Goal: Information Seeking & Learning: Find specific fact

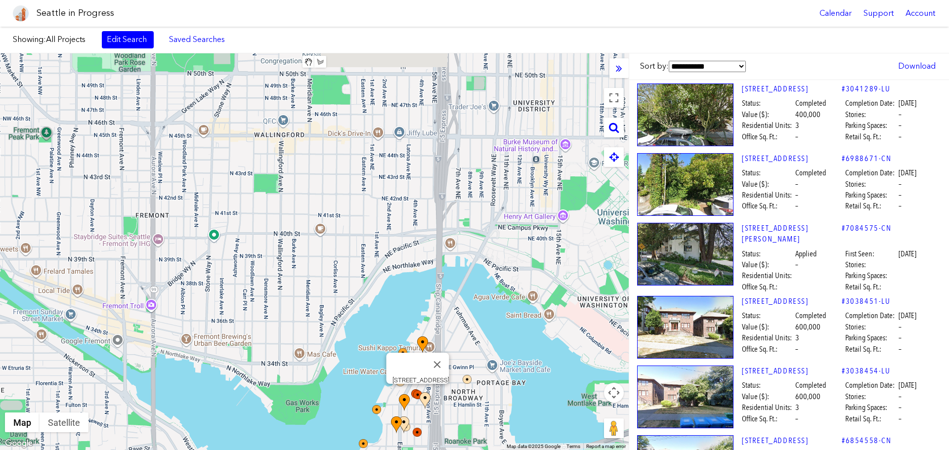
drag, startPoint x: 186, startPoint y: 130, endPoint x: 395, endPoint y: 351, distance: 304.5
click at [396, 349] on div "[STREET_ADDRESS]" at bounding box center [314, 251] width 629 height 397
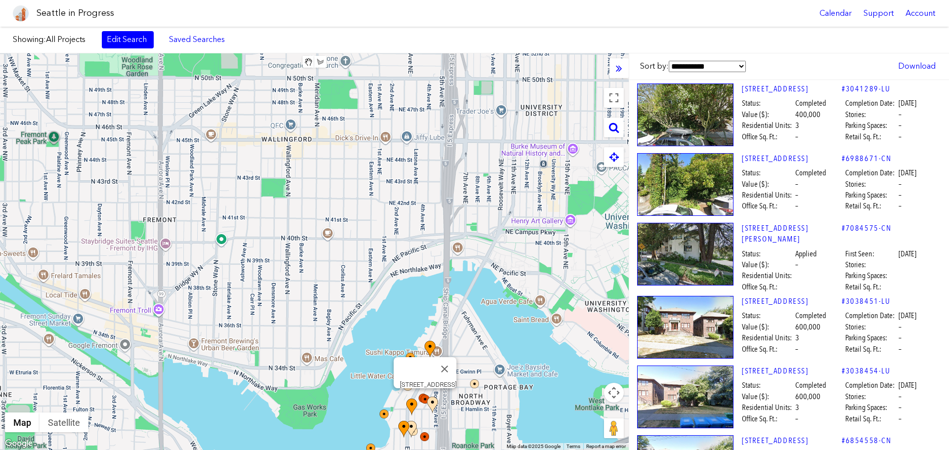
click at [374, 307] on div "[STREET_ADDRESS]" at bounding box center [314, 251] width 629 height 397
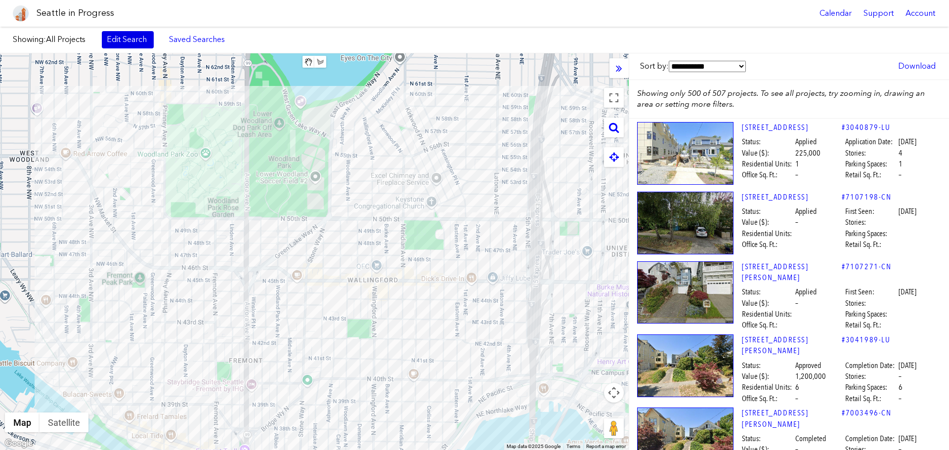
click at [130, 42] on link "Edit Search" at bounding box center [128, 39] width 52 height 17
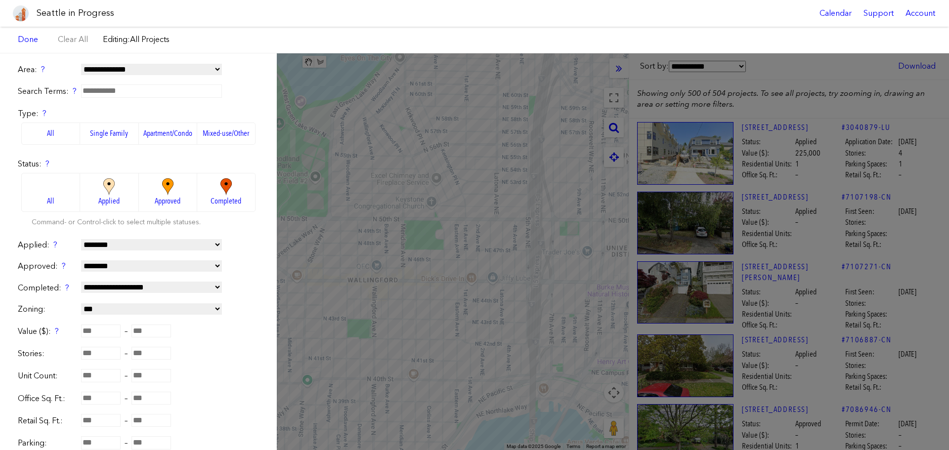
click at [160, 186] on img at bounding box center [167, 186] width 27 height 17
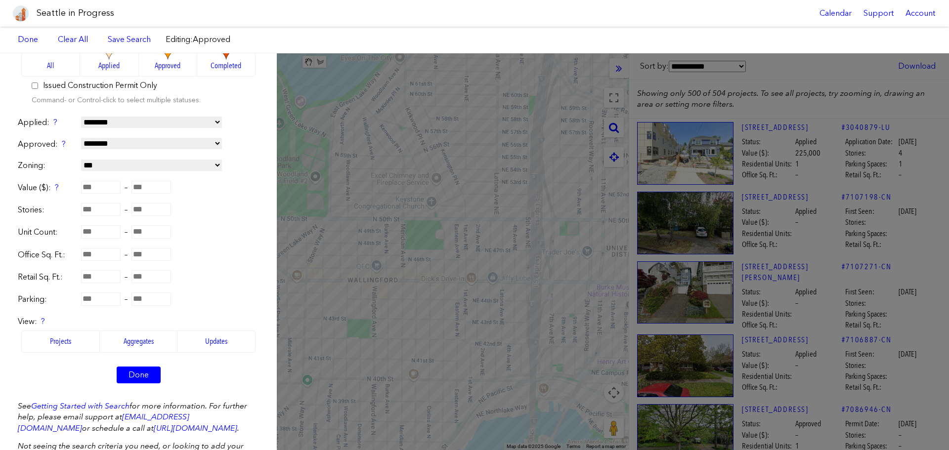
scroll to position [193, 0]
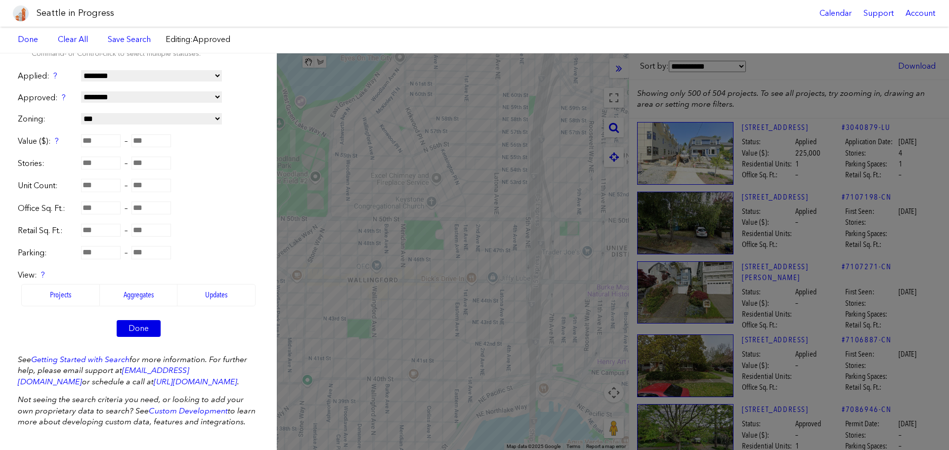
click at [150, 321] on link "Done" at bounding box center [139, 328] width 44 height 17
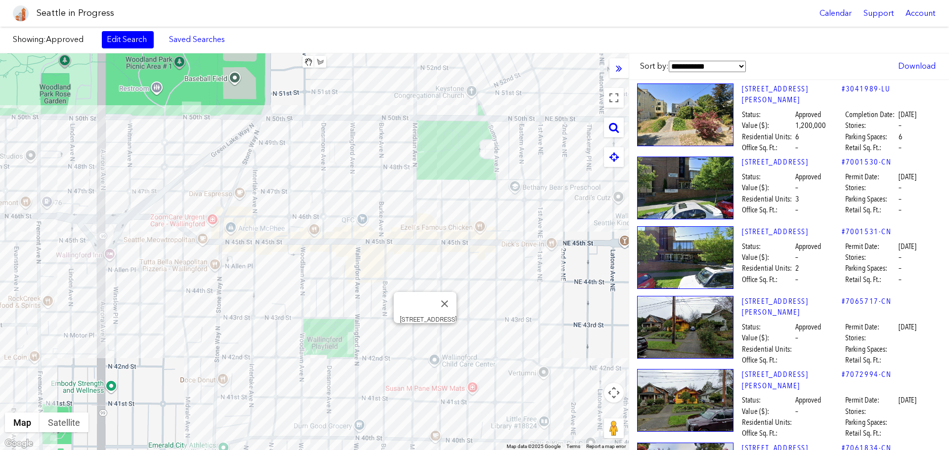
click at [425, 332] on div "[STREET_ADDRESS]" at bounding box center [314, 251] width 629 height 397
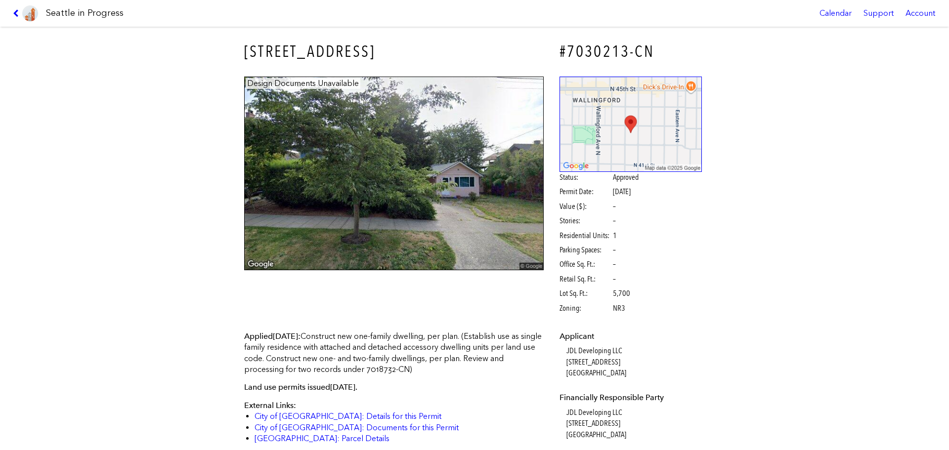
click at [11, 14] on link at bounding box center [25, 13] width 33 height 27
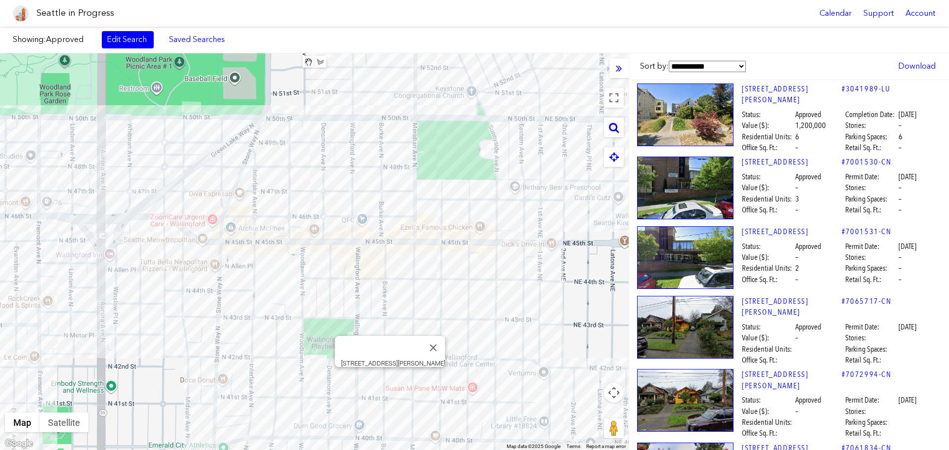
click at [387, 374] on div "[STREET_ADDRESS][PERSON_NAME]" at bounding box center [314, 251] width 629 height 397
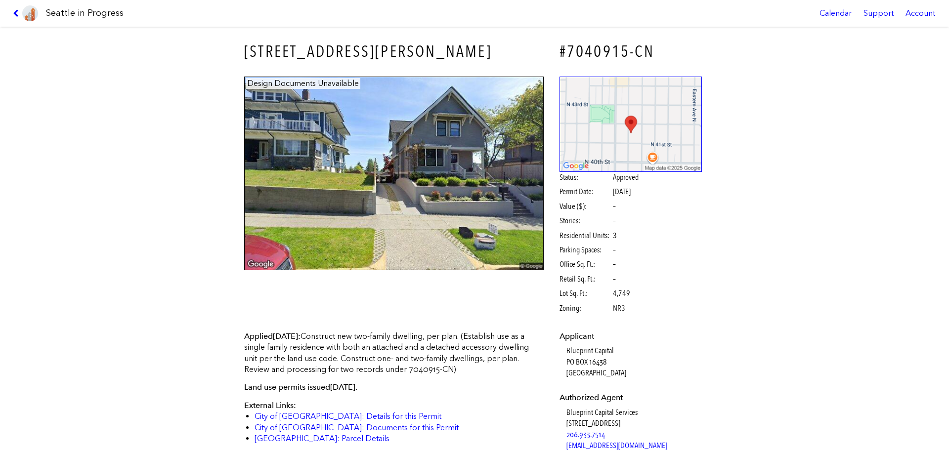
scroll to position [198, 0]
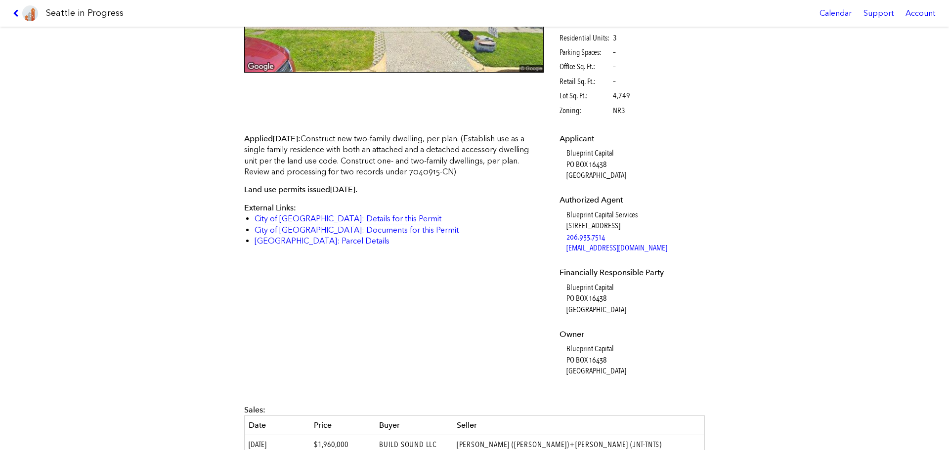
click at [376, 215] on link "City of [GEOGRAPHIC_DATA]: Details for this Permit" at bounding box center [348, 218] width 187 height 9
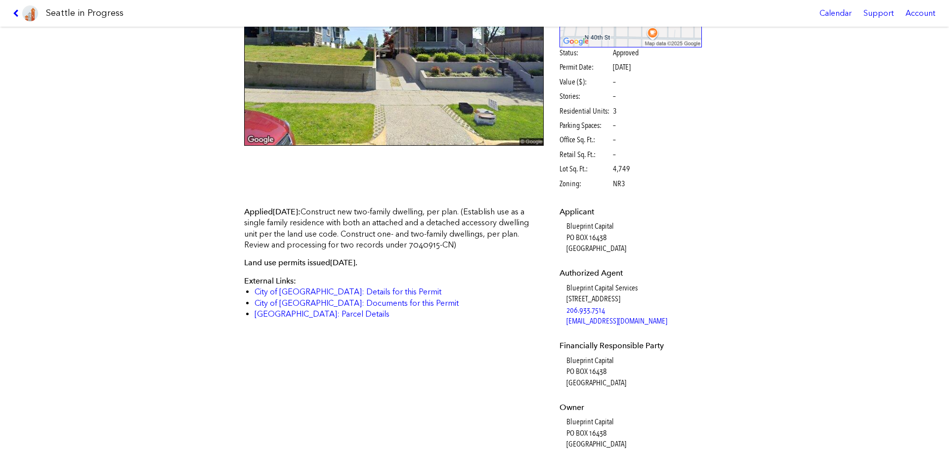
scroll to position [49, 0]
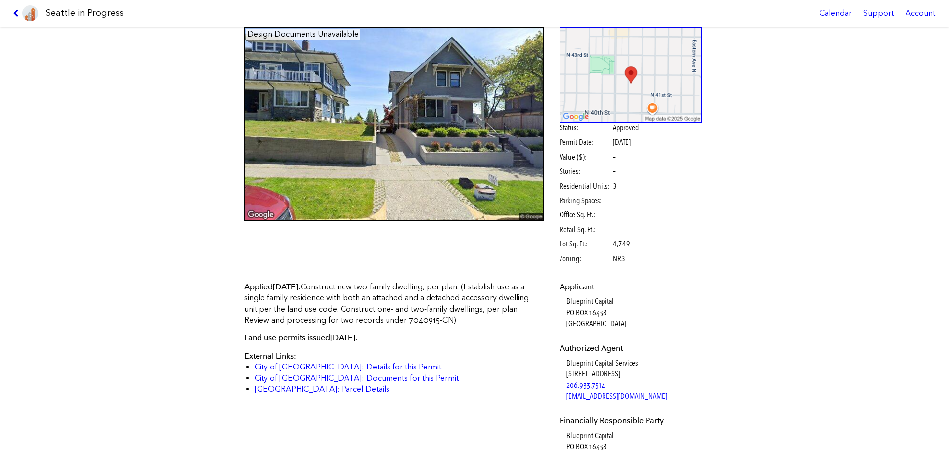
click at [19, 15] on icon at bounding box center [17, 13] width 9 height 8
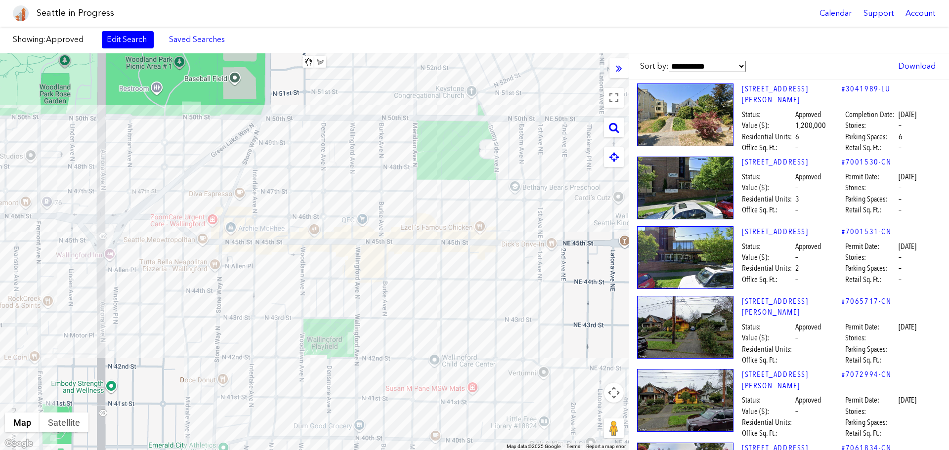
click at [428, 339] on div at bounding box center [314, 251] width 629 height 397
click at [428, 337] on div "[STREET_ADDRESS]" at bounding box center [314, 251] width 629 height 397
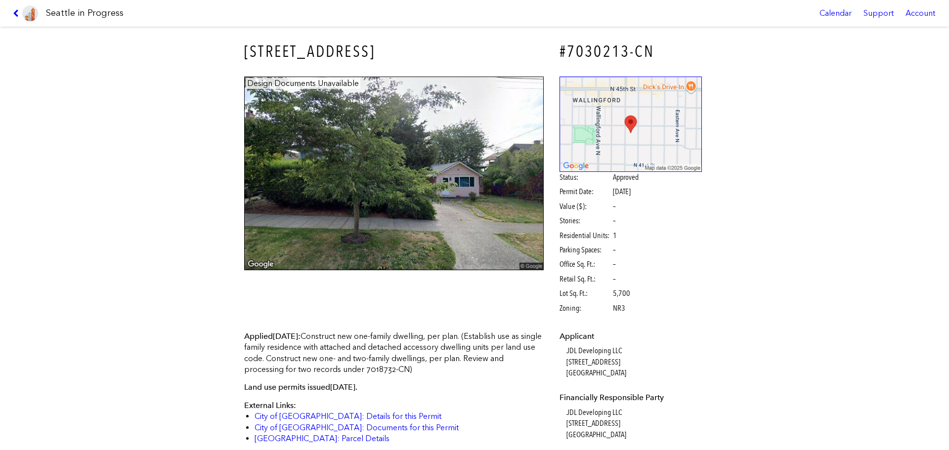
scroll to position [99, 0]
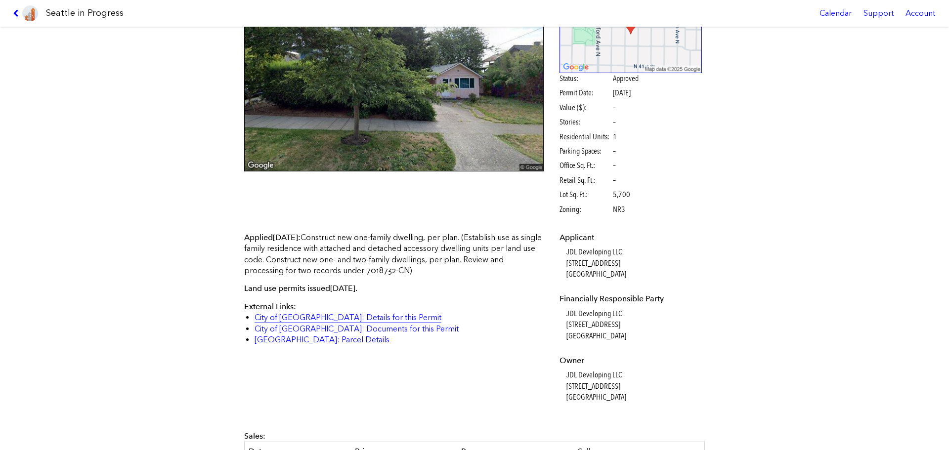
click at [355, 319] on link "City of [GEOGRAPHIC_DATA]: Details for this Permit" at bounding box center [348, 317] width 187 height 9
